Goal: Manage account settings

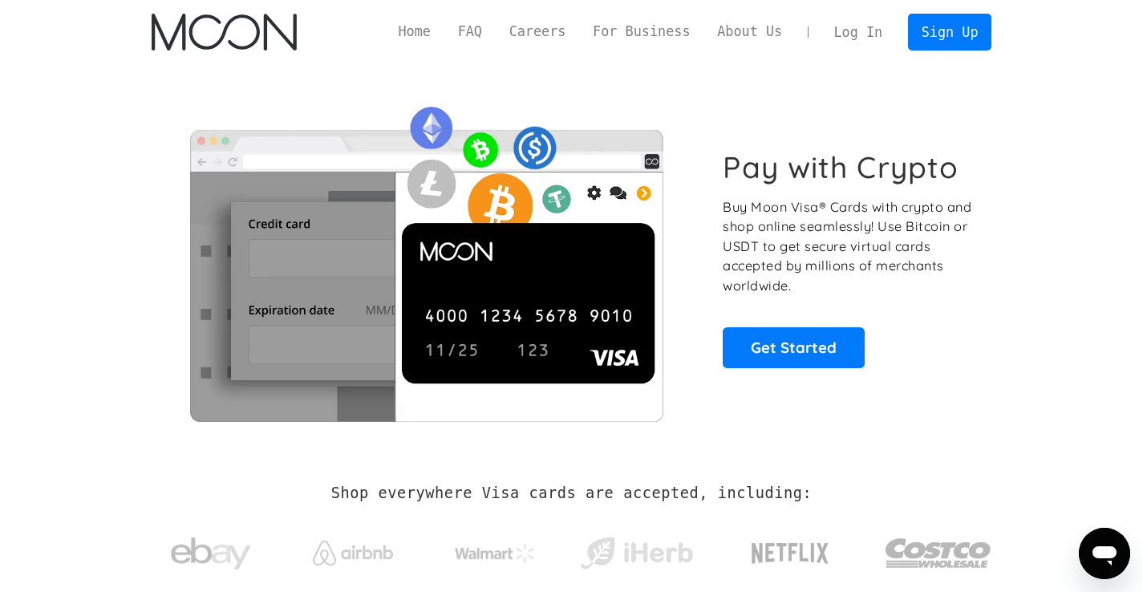
click at [846, 28] on link "Log In" at bounding box center [857, 31] width 75 height 35
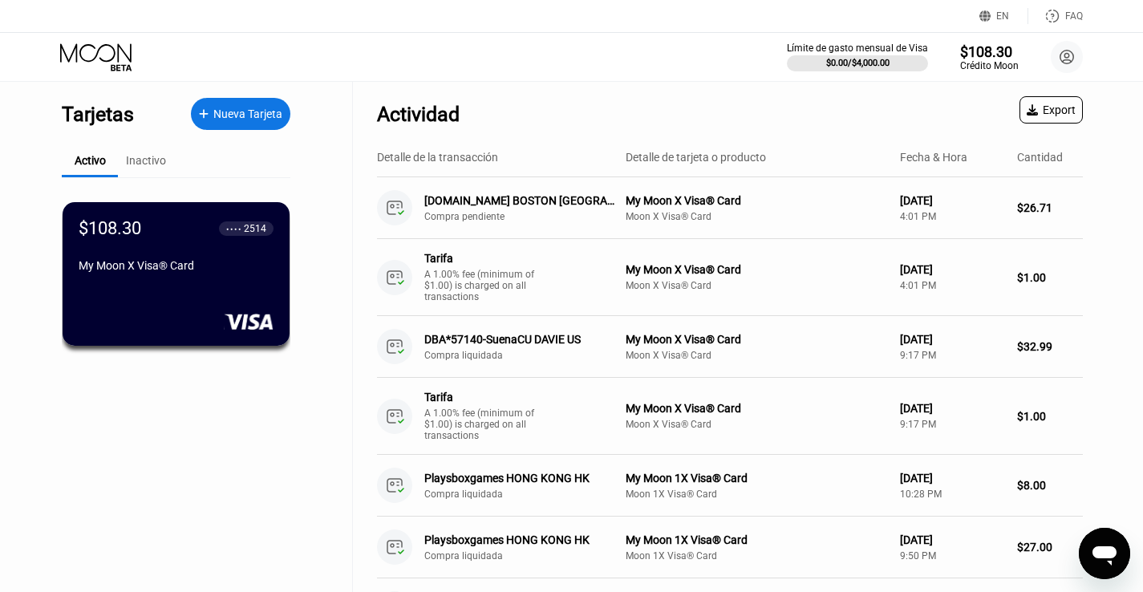
click at [269, 115] on div "Nueva Tarjeta" at bounding box center [247, 114] width 69 height 14
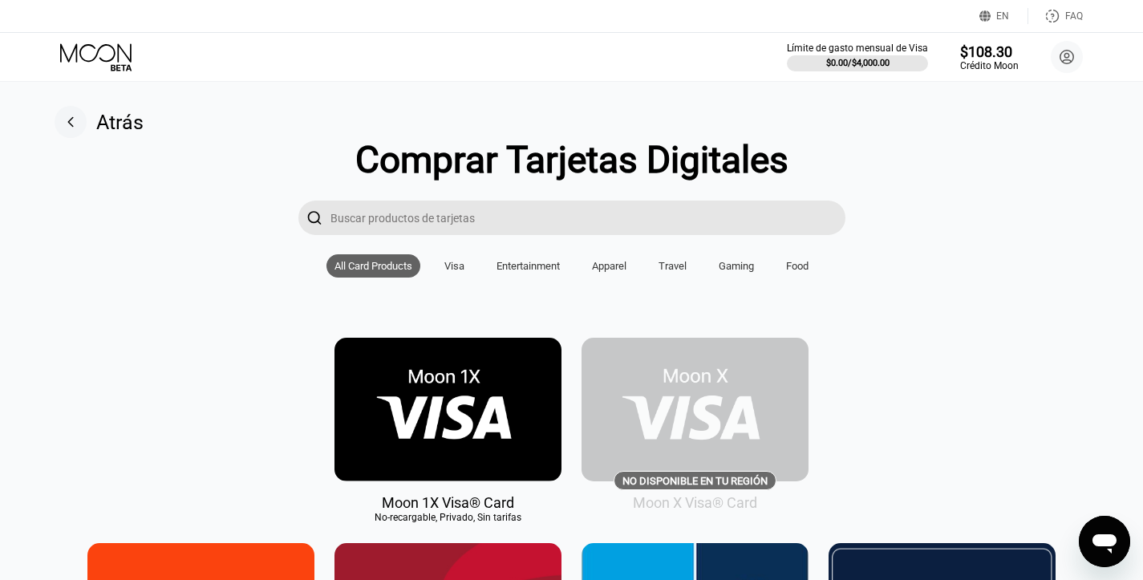
click at [86, 53] on icon at bounding box center [97, 57] width 75 height 28
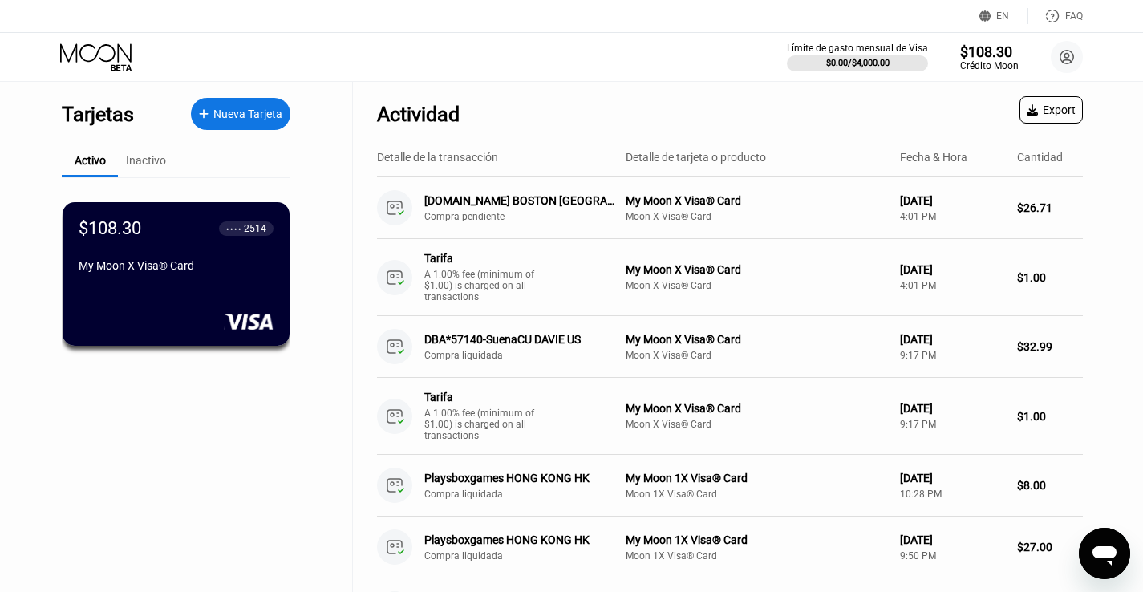
click at [1053, 117] on div "Export" at bounding box center [1050, 109] width 63 height 27
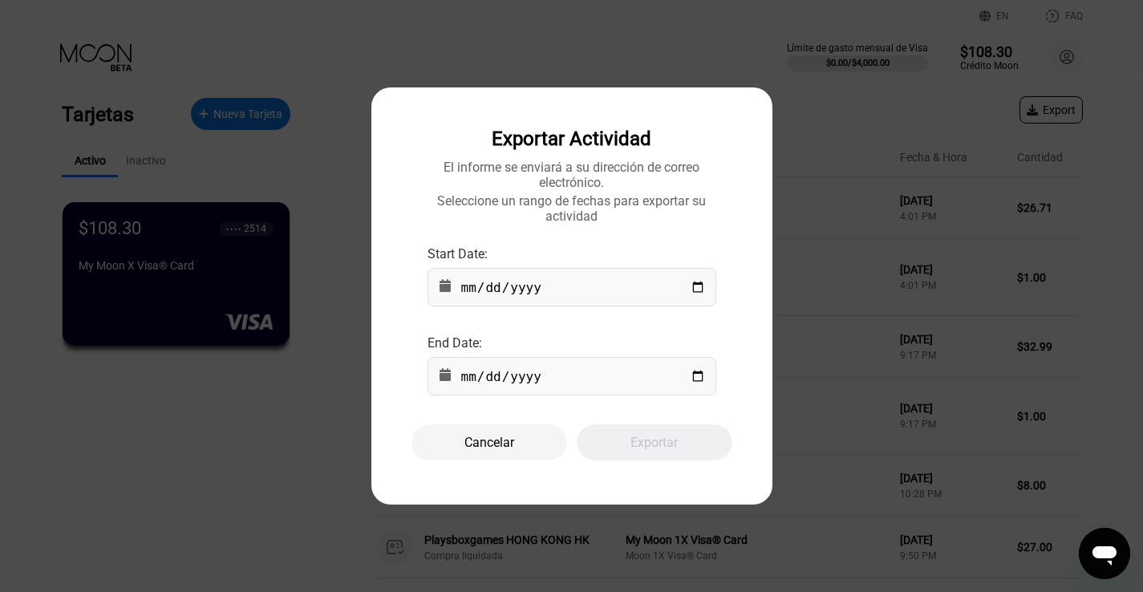
click at [520, 433] on div "Cancelar" at bounding box center [489, 442] width 156 height 36
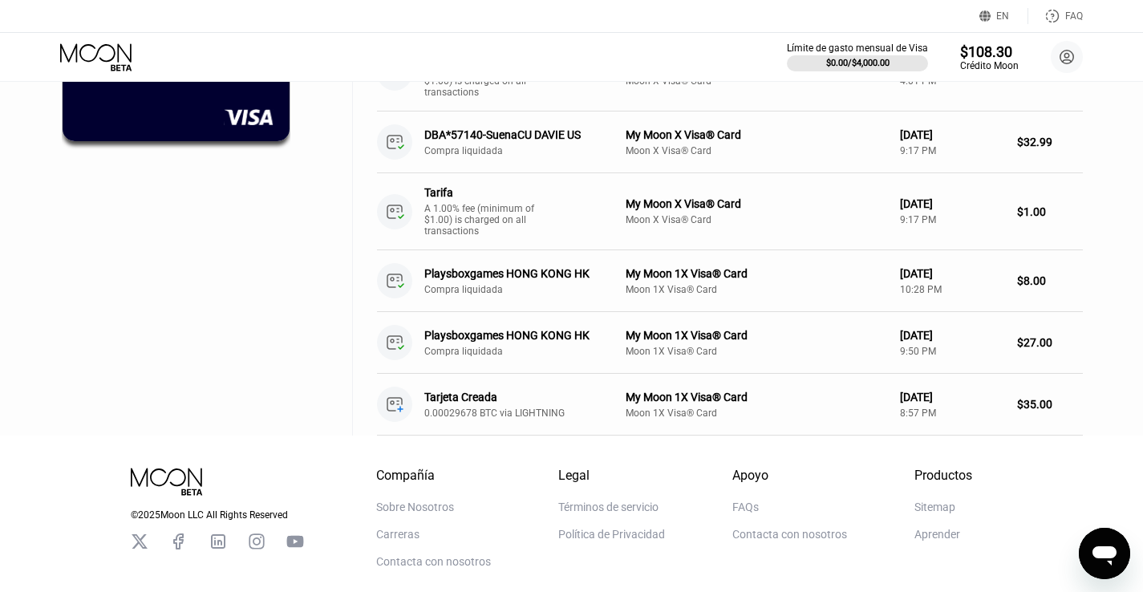
scroll to position [213, 0]
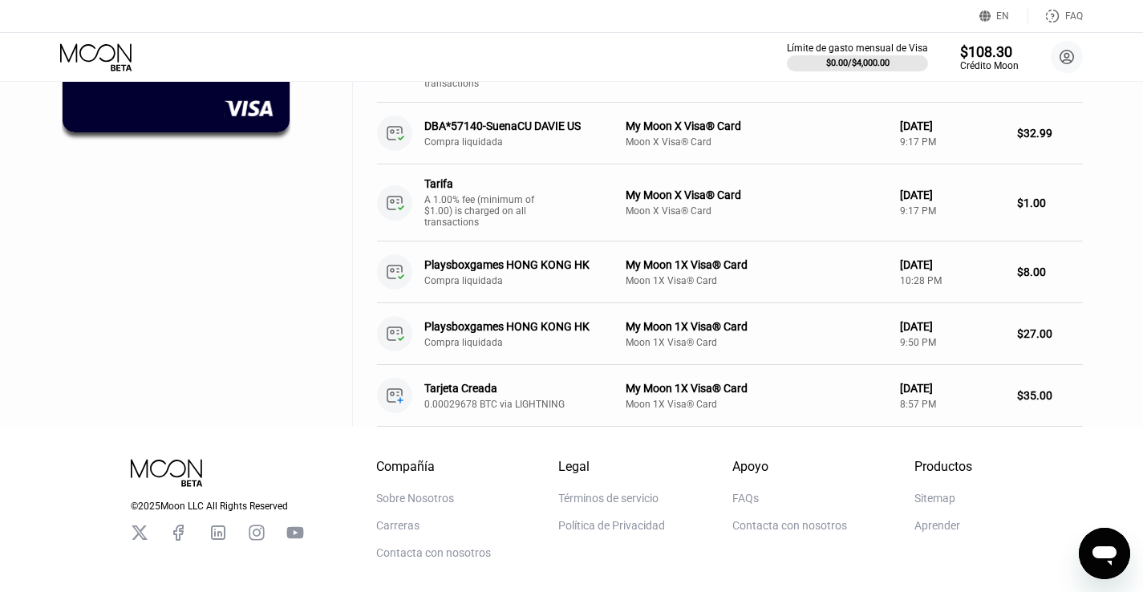
click at [951, 524] on div "Aprender" at bounding box center [937, 525] width 46 height 13
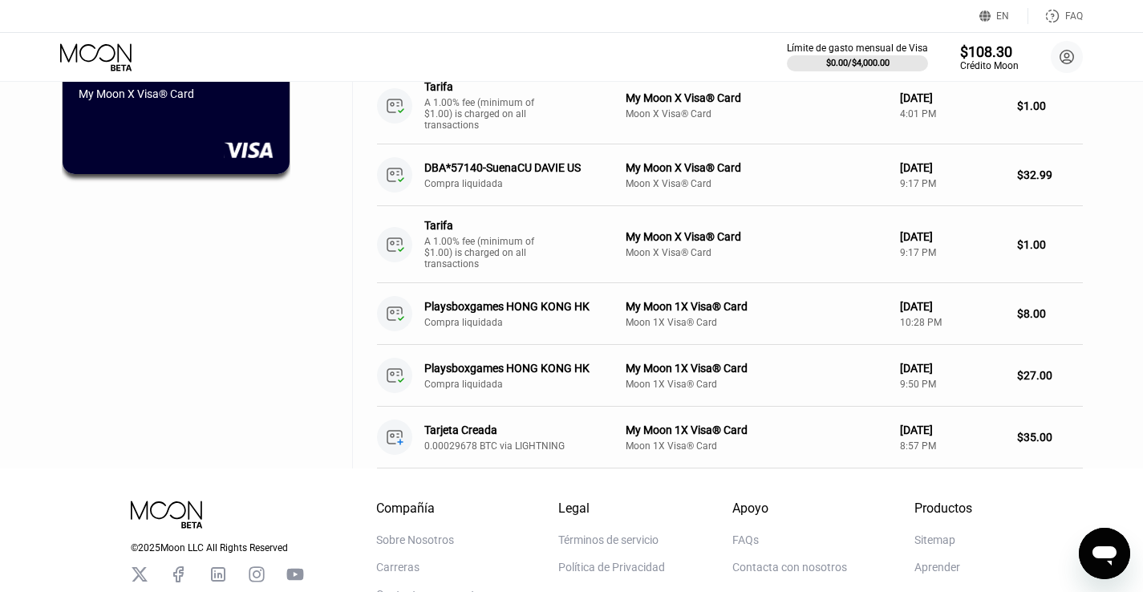
scroll to position [0, 0]
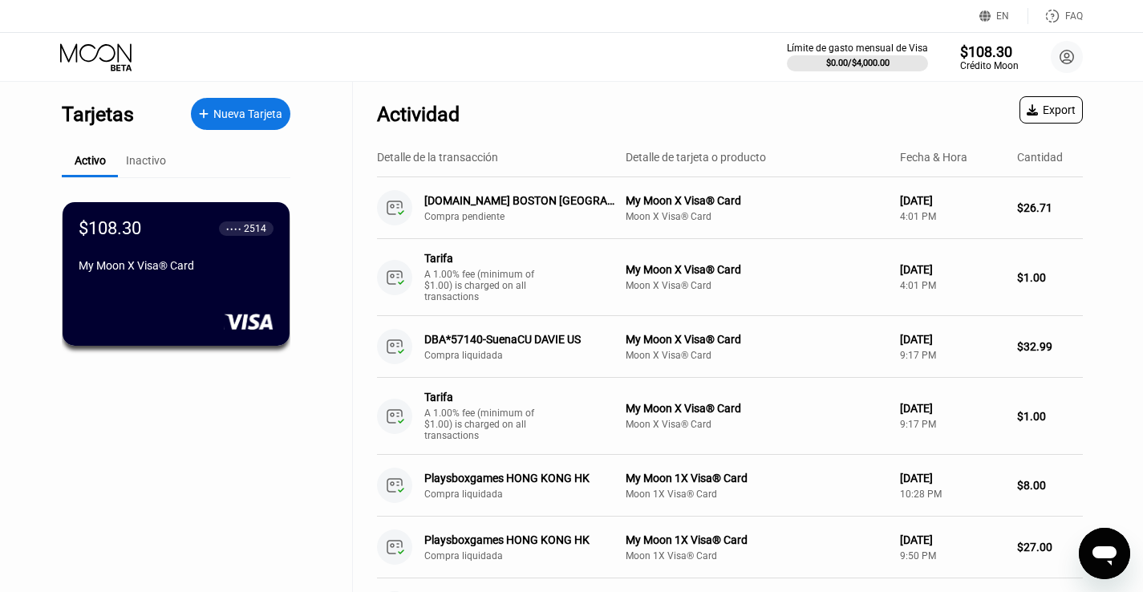
click at [145, 161] on div "Inactivo" at bounding box center [146, 160] width 40 height 13
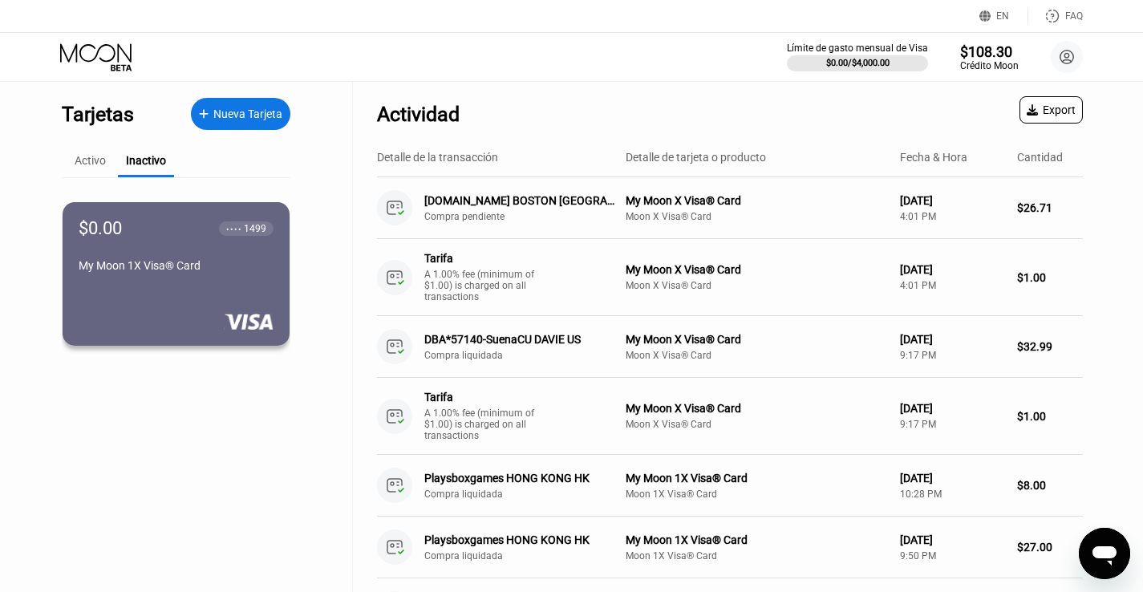
click at [95, 160] on div "Activo" at bounding box center [90, 160] width 31 height 13
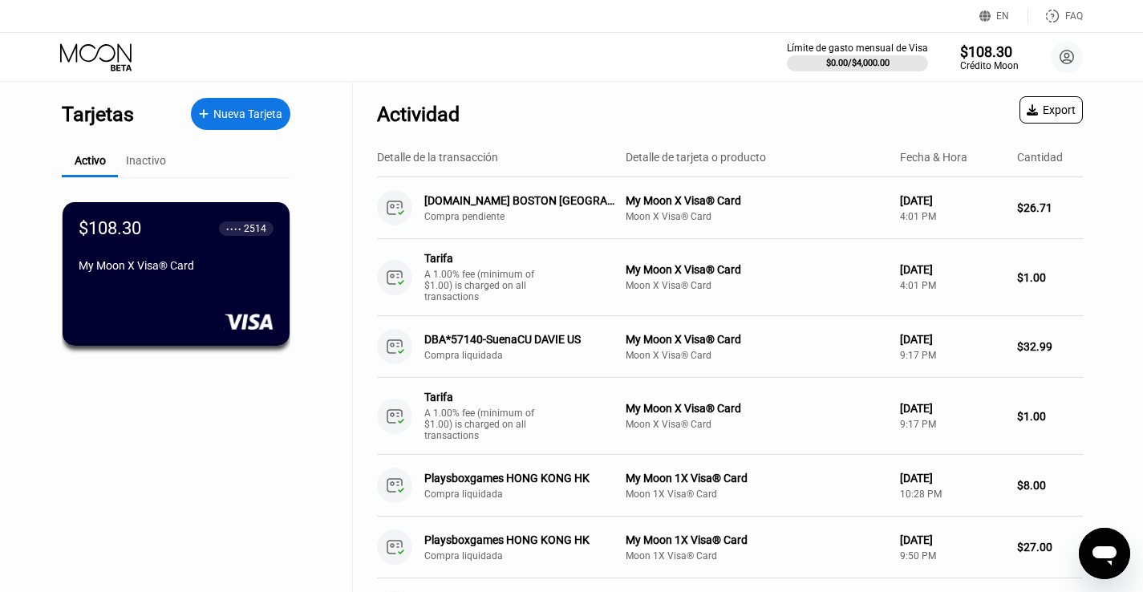
click at [148, 163] on div "Inactivo" at bounding box center [146, 160] width 40 height 13
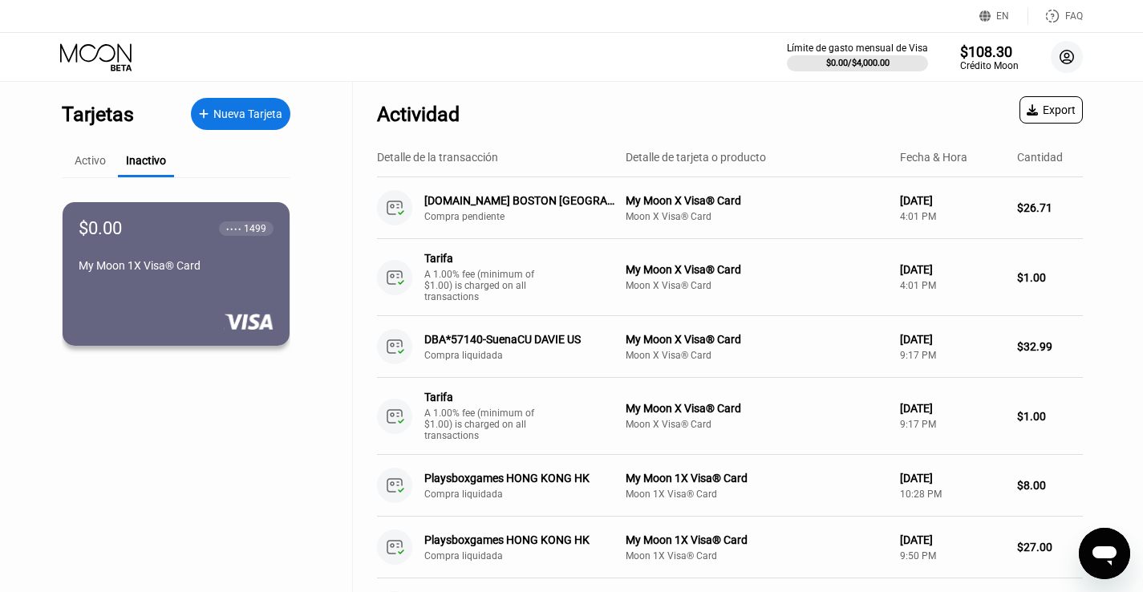
click at [1069, 54] on circle at bounding box center [1066, 57] width 32 height 32
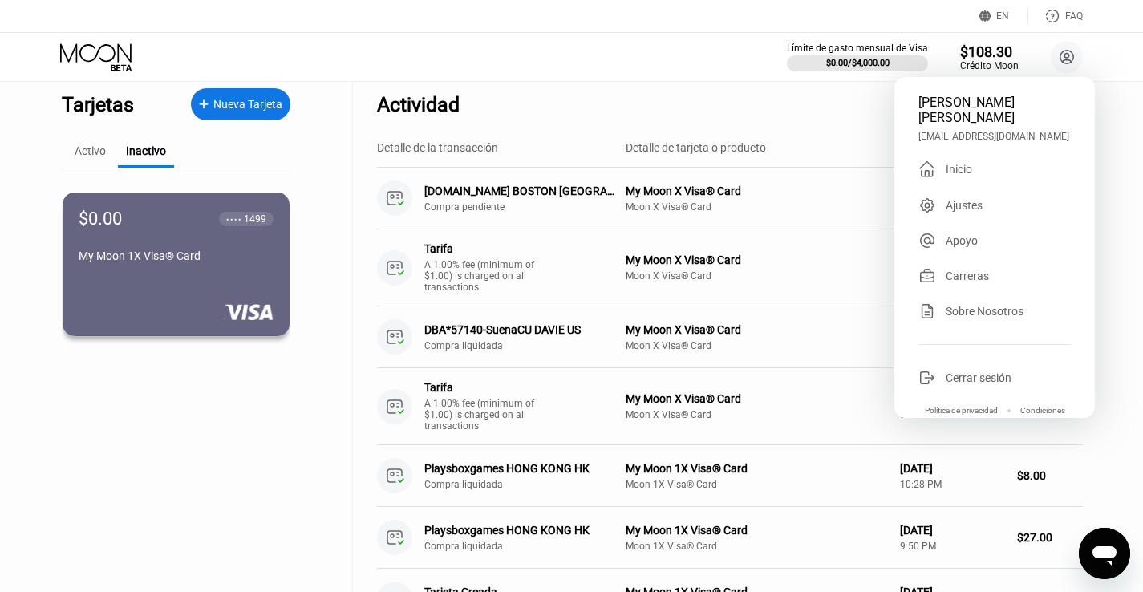
scroll to position [10, 0]
click at [973, 208] on div "Ajustes" at bounding box center [963, 205] width 37 height 13
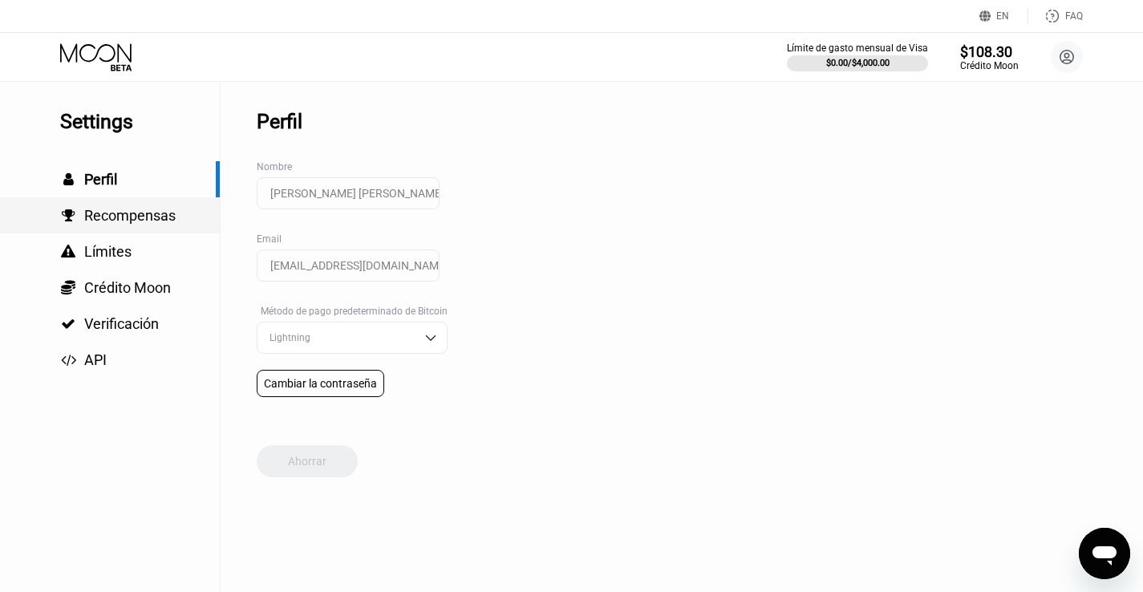
click at [146, 212] on span "Recompensas" at bounding box center [129, 215] width 91 height 17
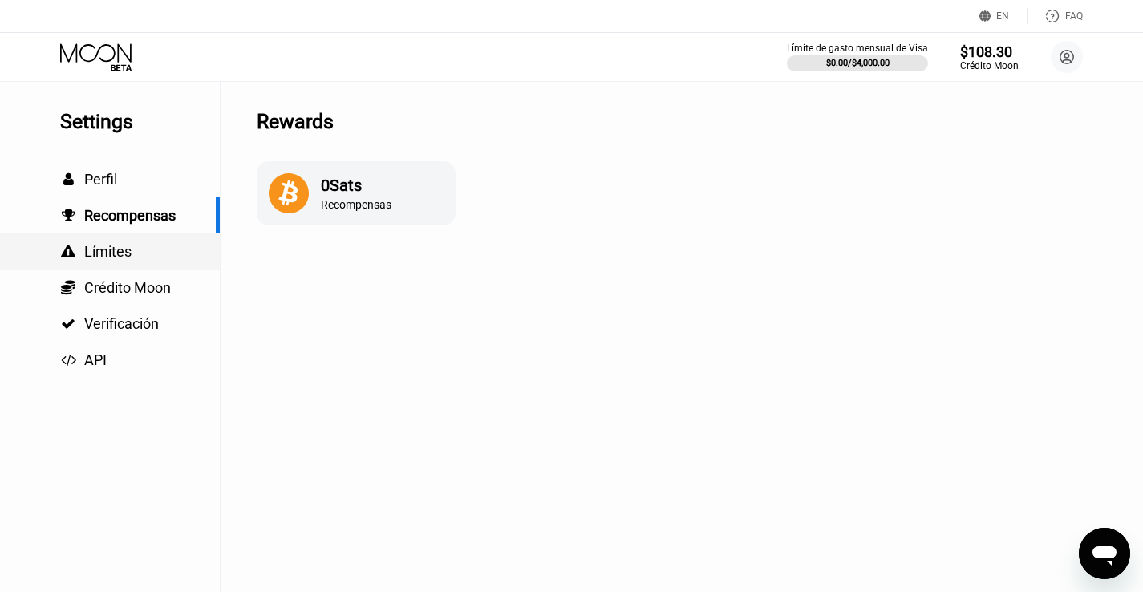
click at [133, 241] on div " Límites" at bounding box center [110, 251] width 220 height 36
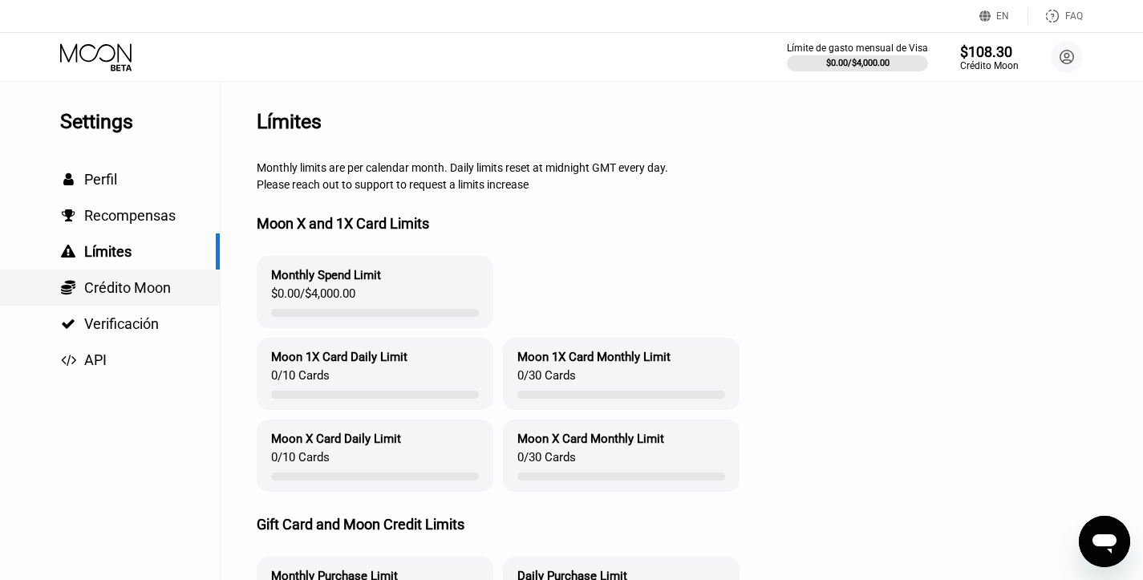
click at [123, 290] on span "Crédito Moon" at bounding box center [127, 287] width 87 height 17
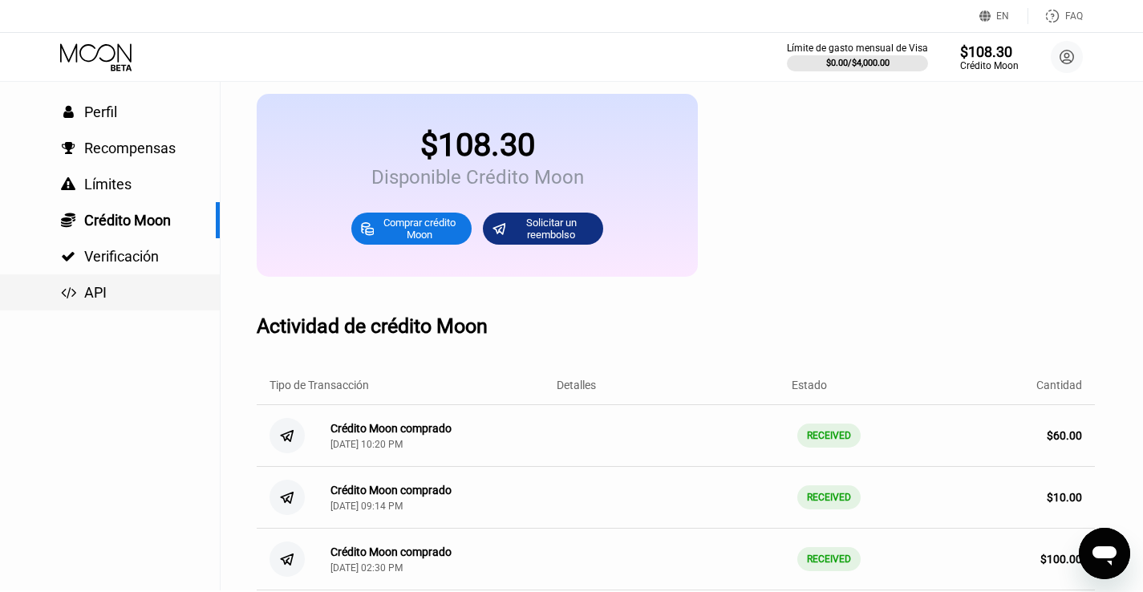
scroll to position [62, 0]
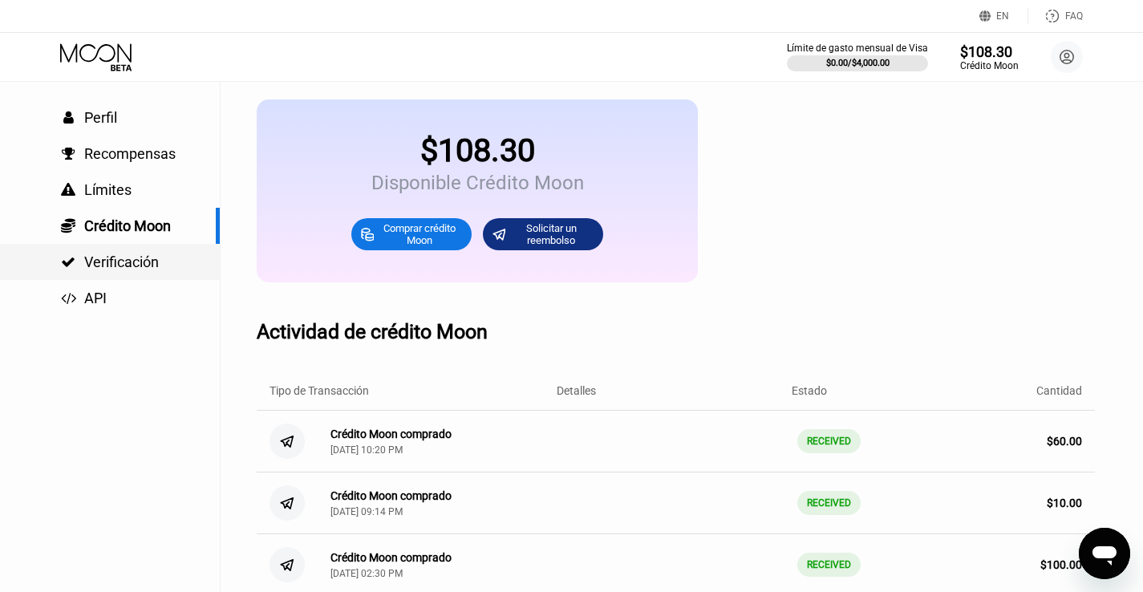
click at [152, 272] on div " Verificación" at bounding box center [110, 262] width 220 height 36
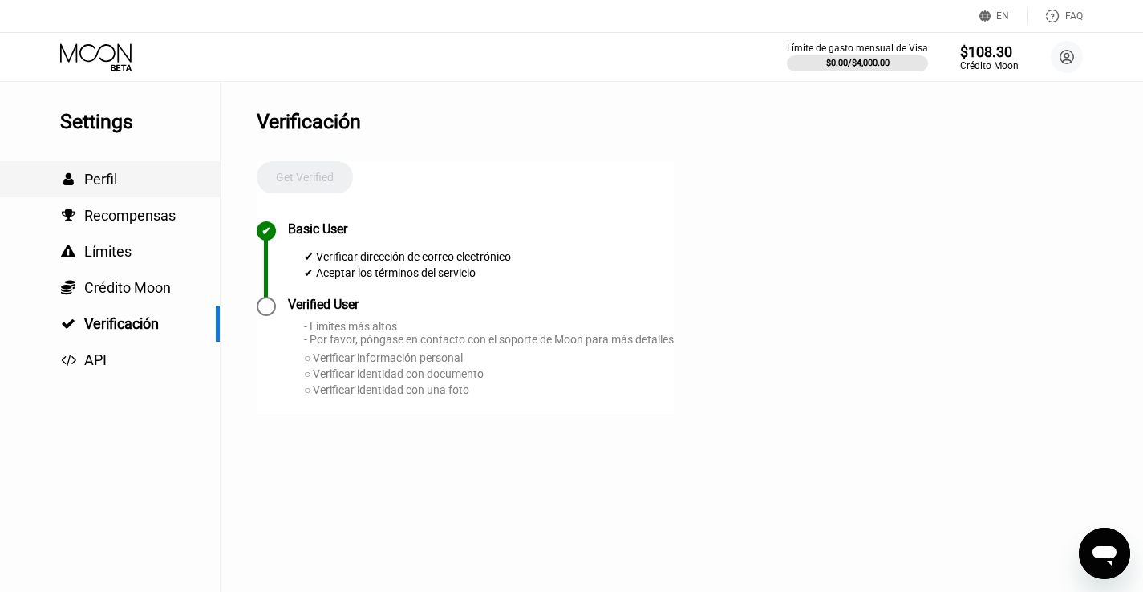
click at [94, 181] on span "Perfil" at bounding box center [100, 179] width 33 height 17
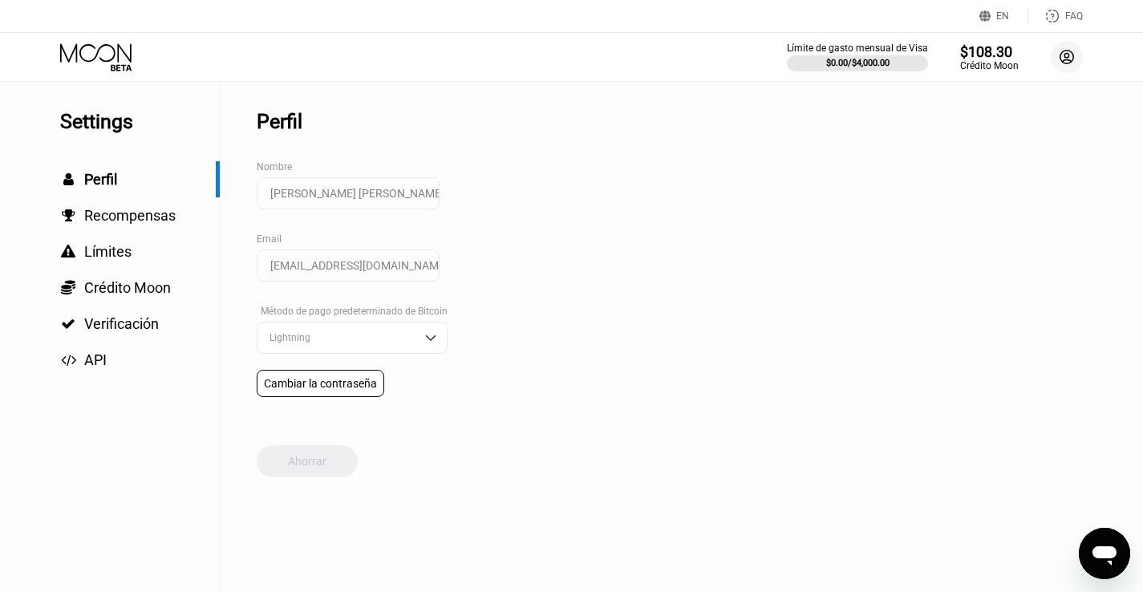
click at [1071, 60] on icon at bounding box center [1067, 58] width 14 height 14
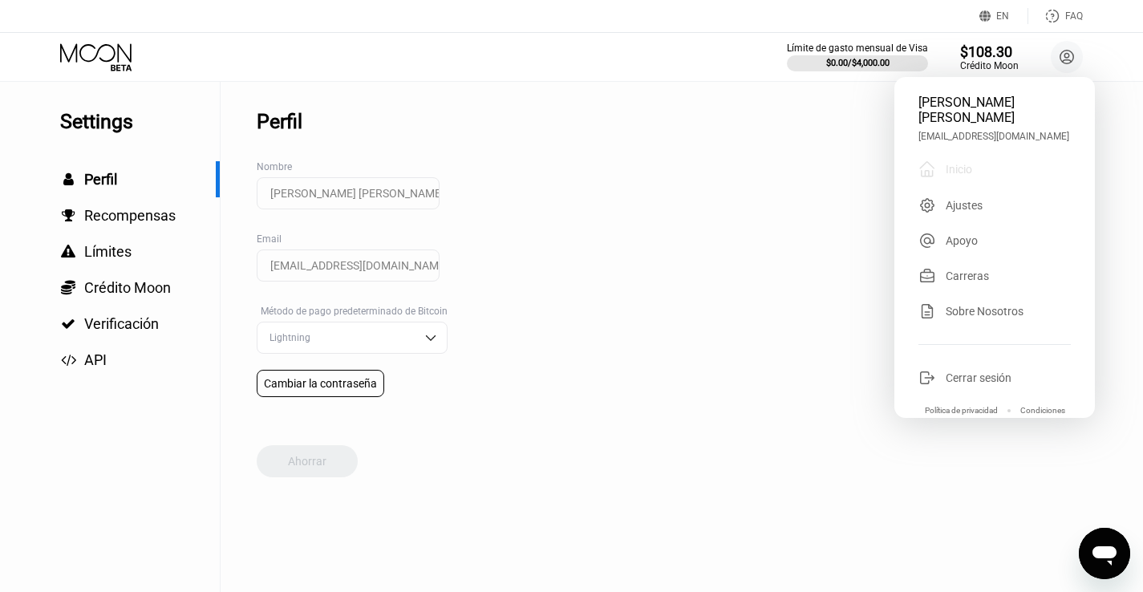
click at [953, 175] on div "Inicio" at bounding box center [958, 169] width 26 height 13
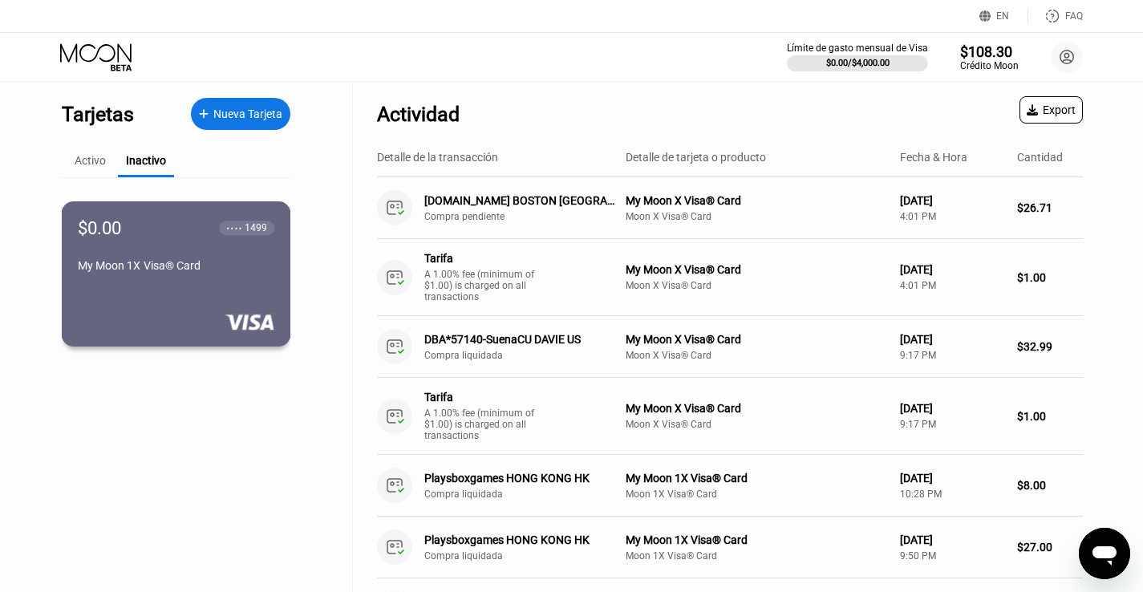
click at [195, 289] on div "$0.00 ● ● ● ● 1499 My Moon 1X Visa® Card" at bounding box center [176, 273] width 229 height 145
click at [90, 156] on div "Activo" at bounding box center [90, 160] width 31 height 13
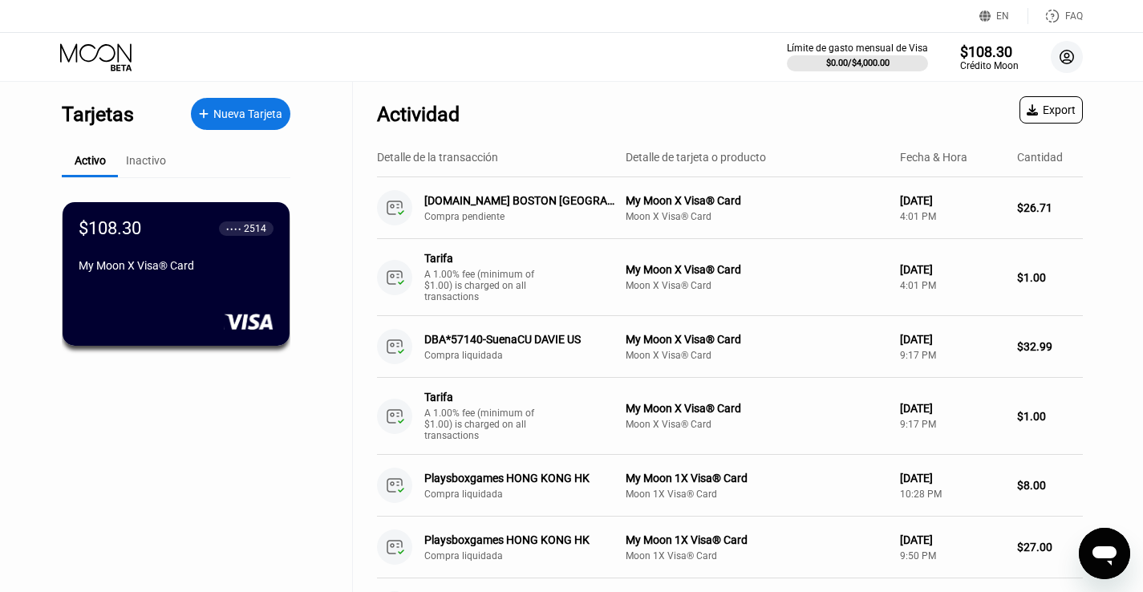
click at [1065, 56] on circle at bounding box center [1066, 57] width 32 height 32
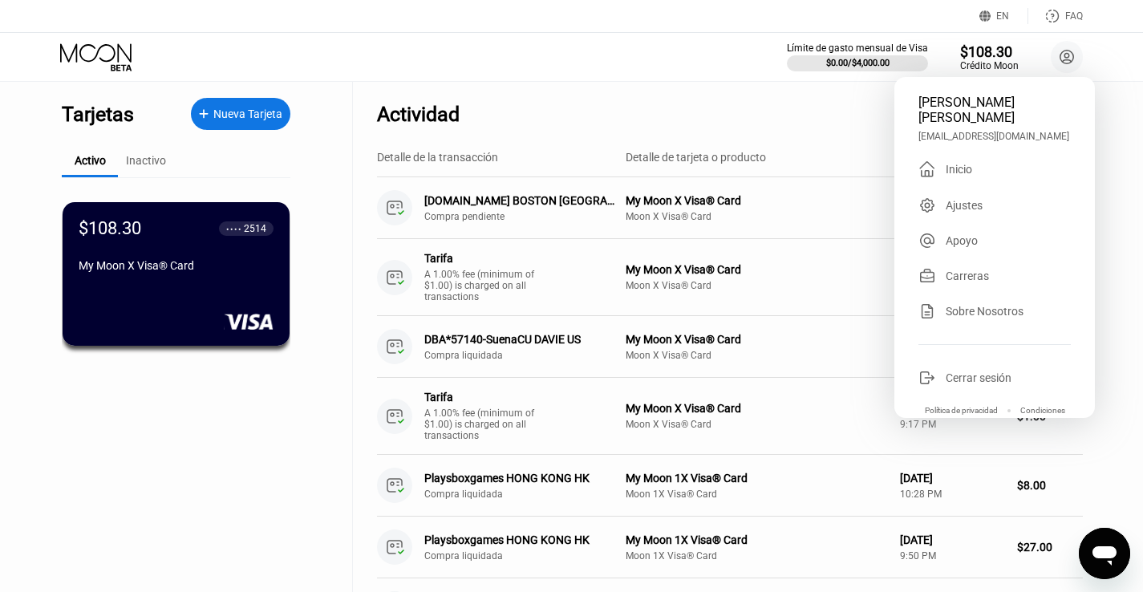
click at [998, 367] on div "Jose Alberto Curbelo Alfonso jacalfonso@gmail.com  Inicio Ajustes Apoyo Carrer…" at bounding box center [994, 247] width 200 height 341
click at [992, 375] on div "Cerrar sesión" at bounding box center [978, 377] width 66 height 13
